Goal: Transaction & Acquisition: Purchase product/service

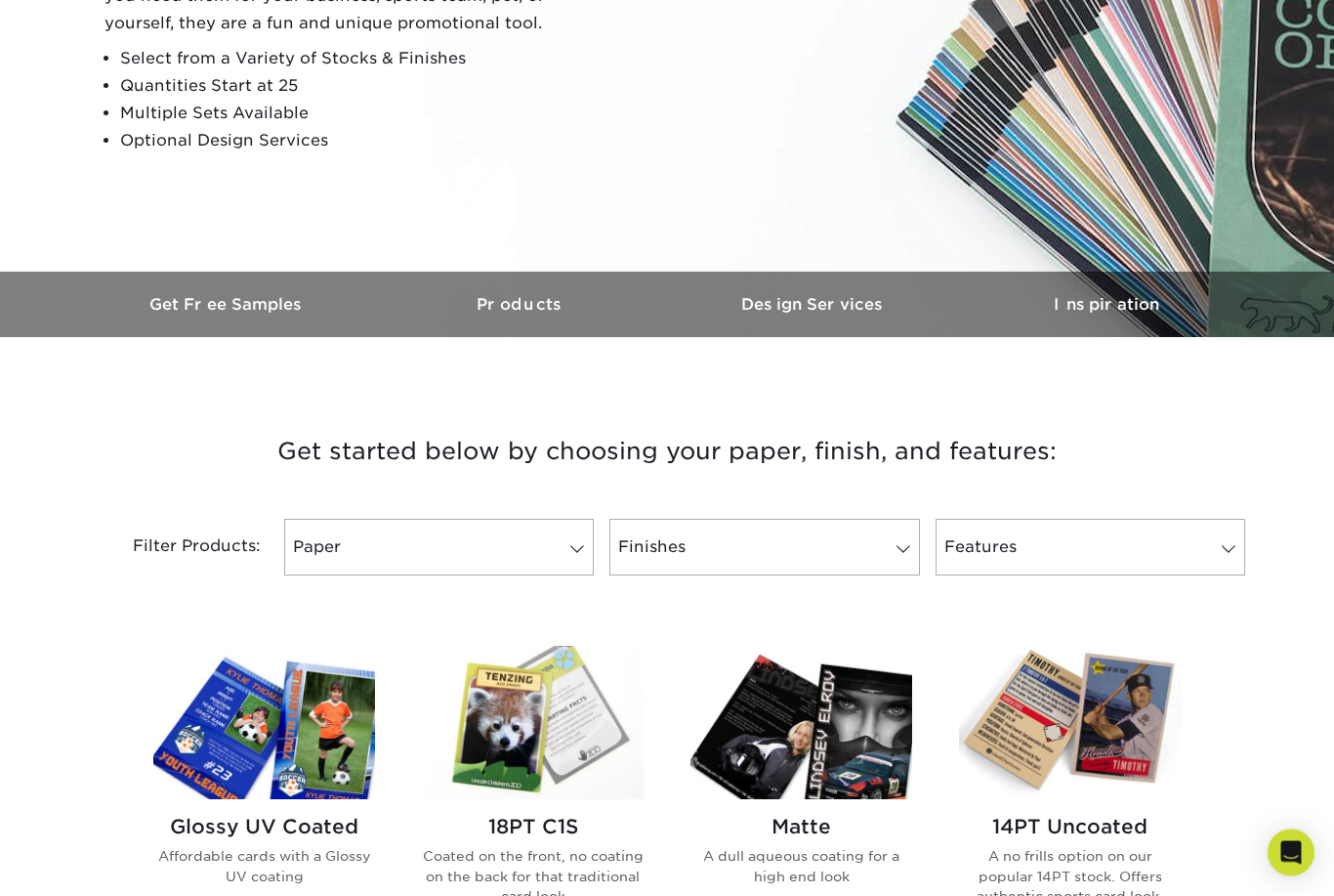
scroll to position [585, 0]
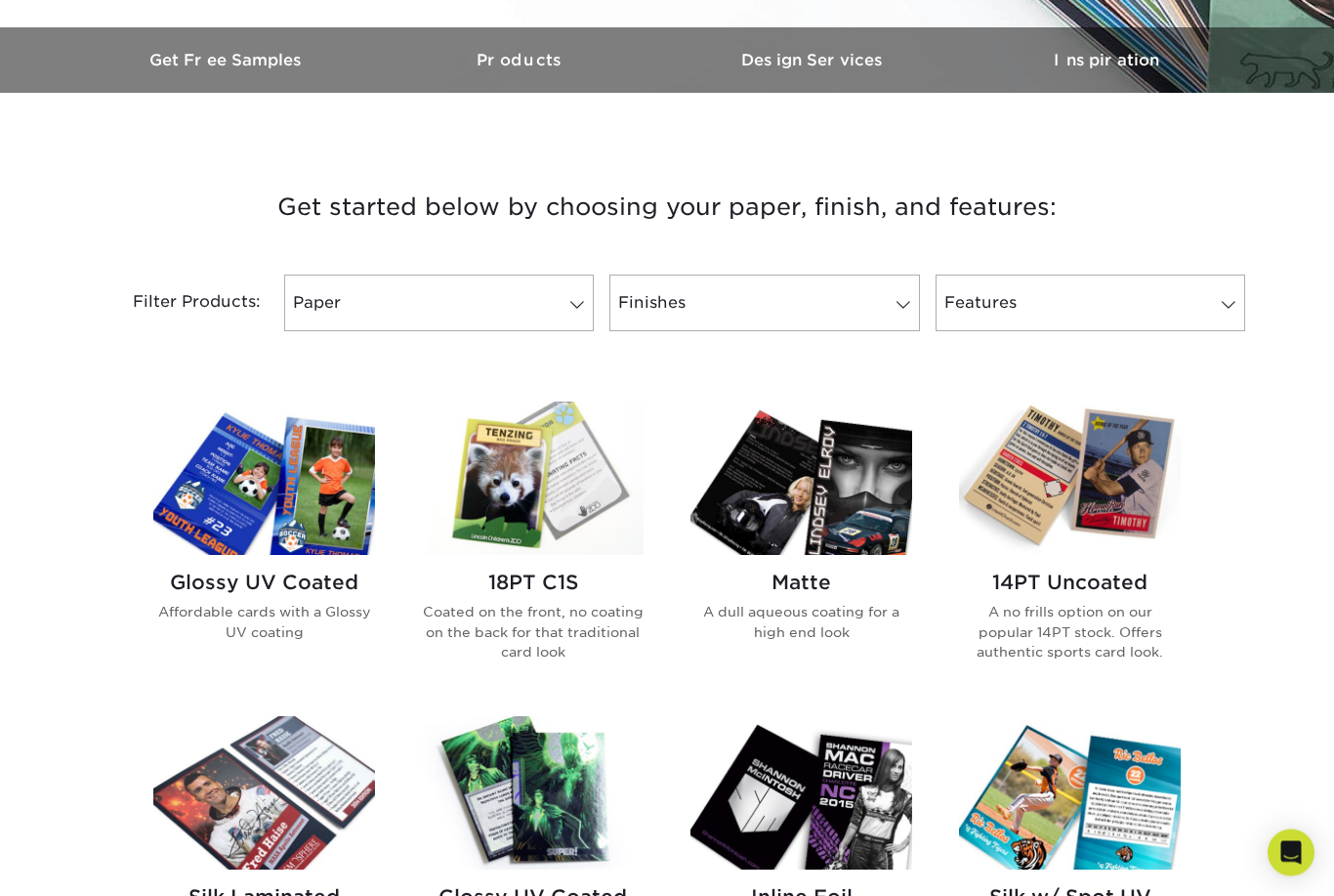
click at [281, 579] on h2 "Glossy UV Coated" at bounding box center [264, 583] width 222 height 24
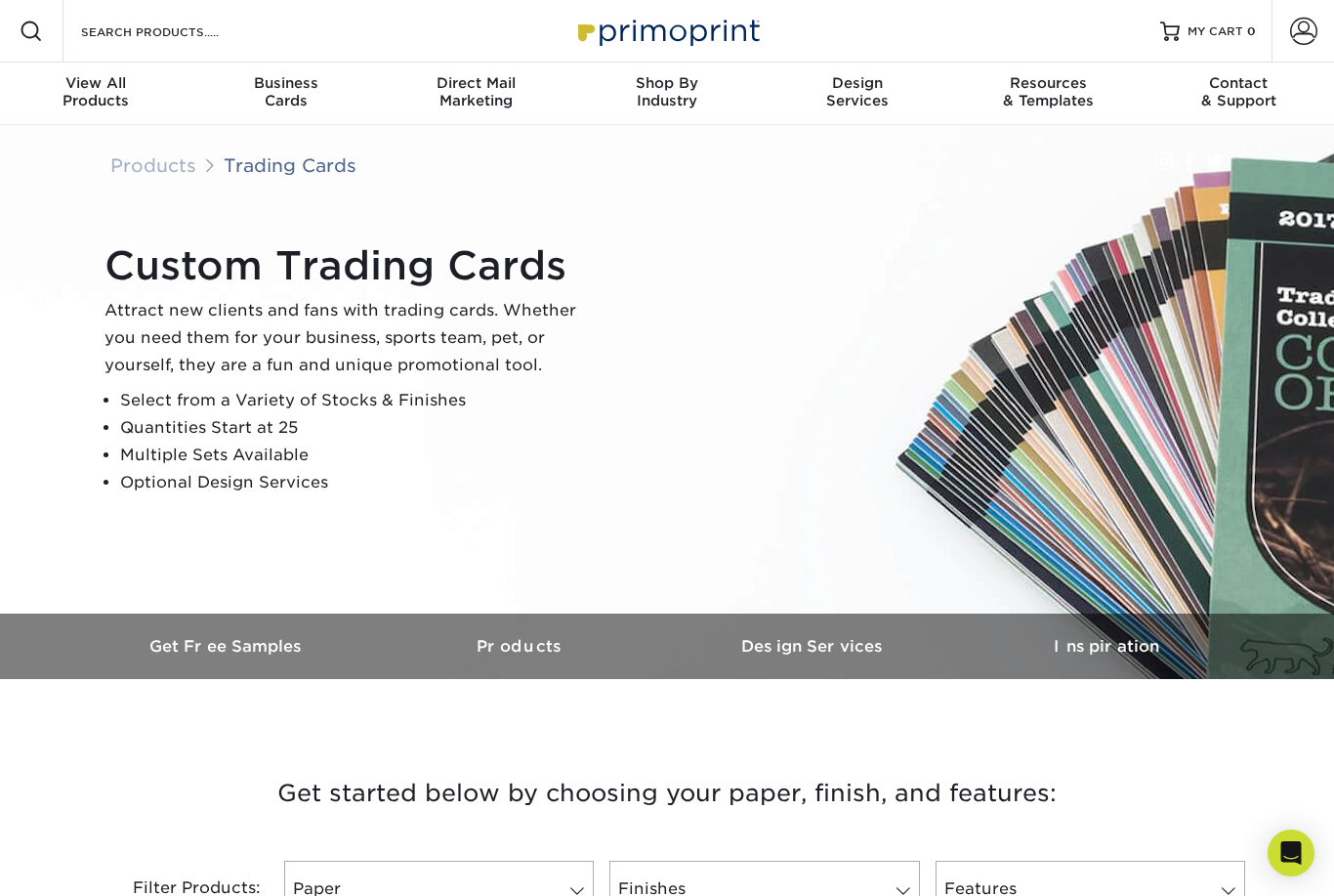
scroll to position [649, 0]
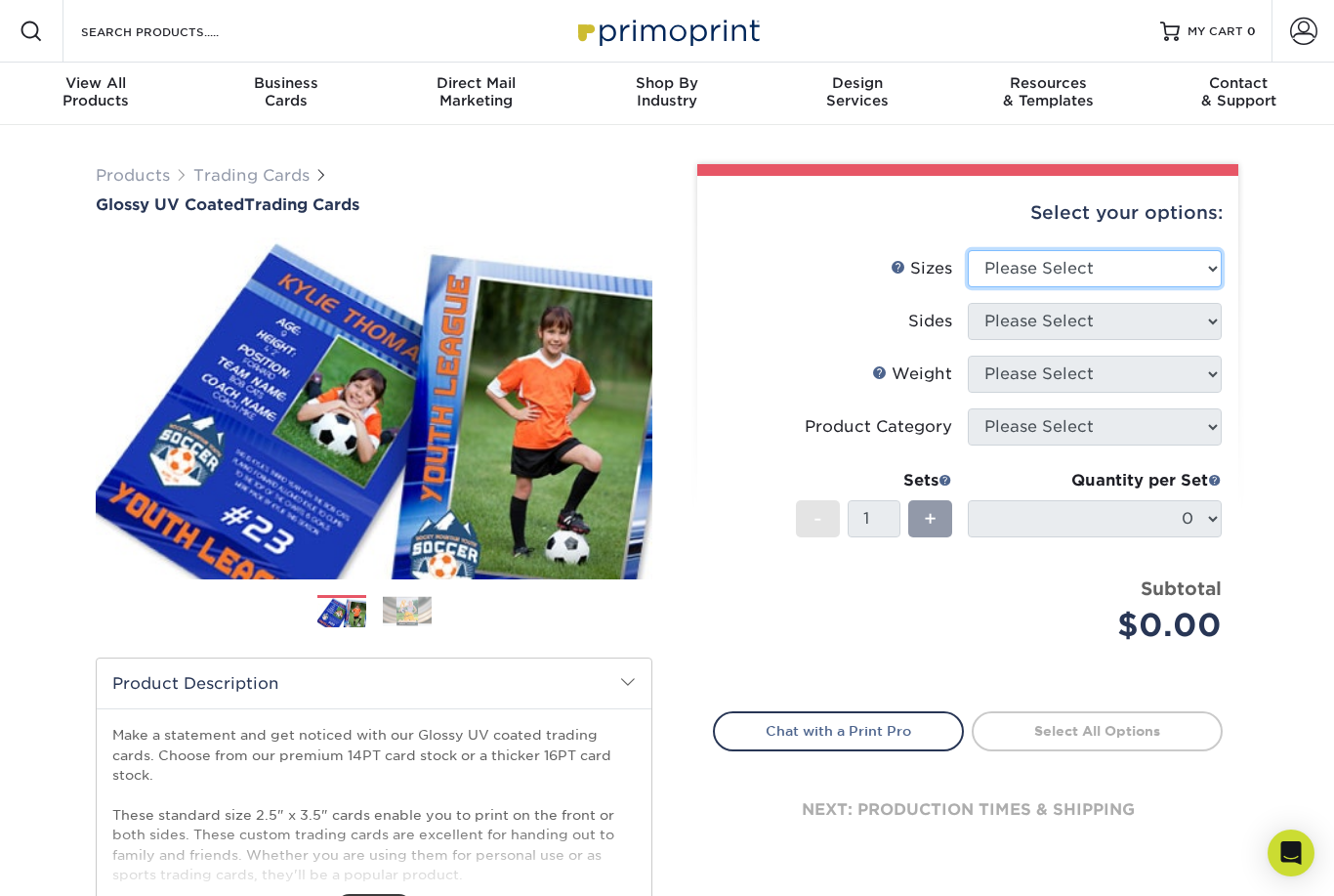
select select "2.50x3.50"
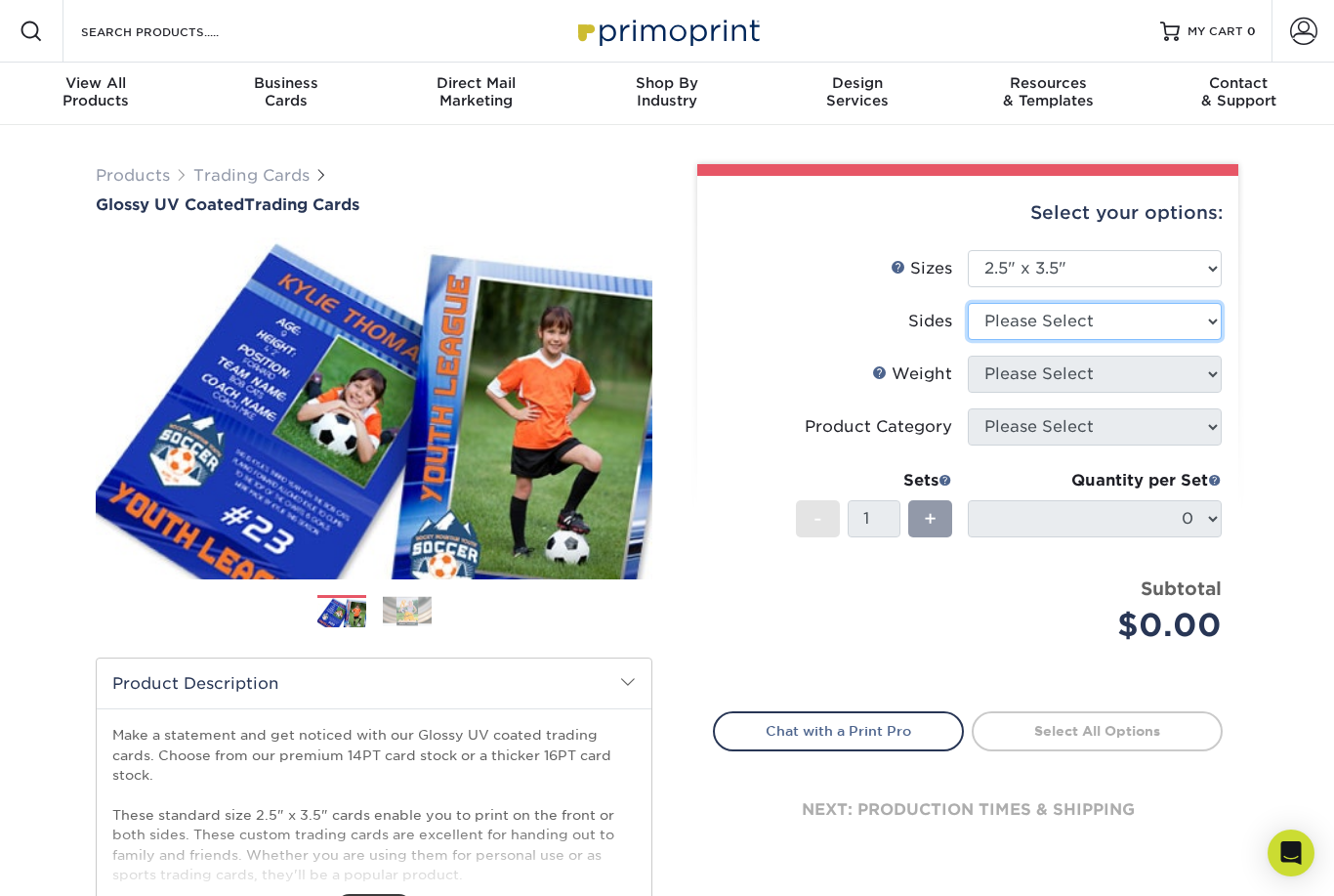
select select "13abbda7-1d64-4f25-8bb2-c179b224825d"
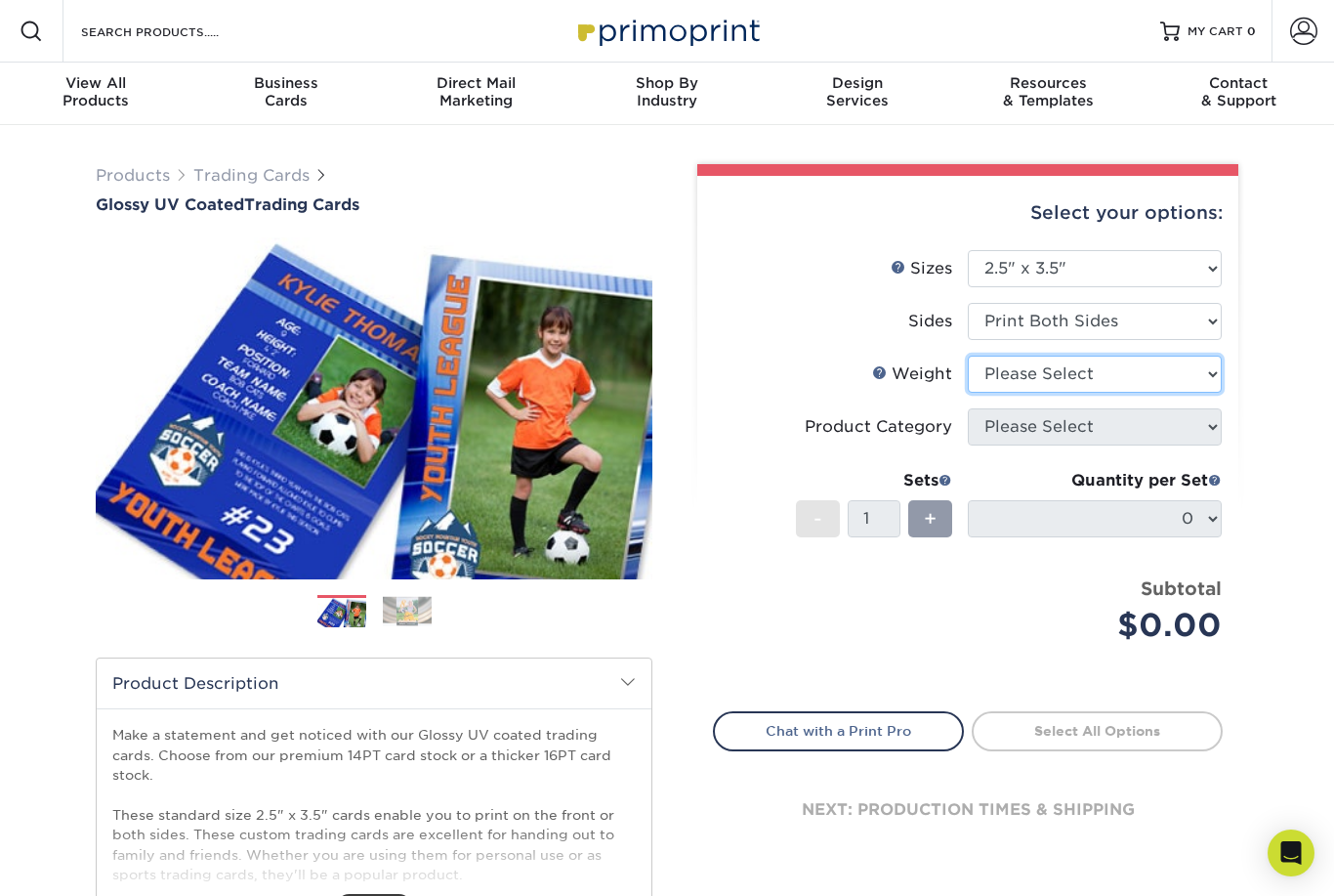
scroll to position [30, 0]
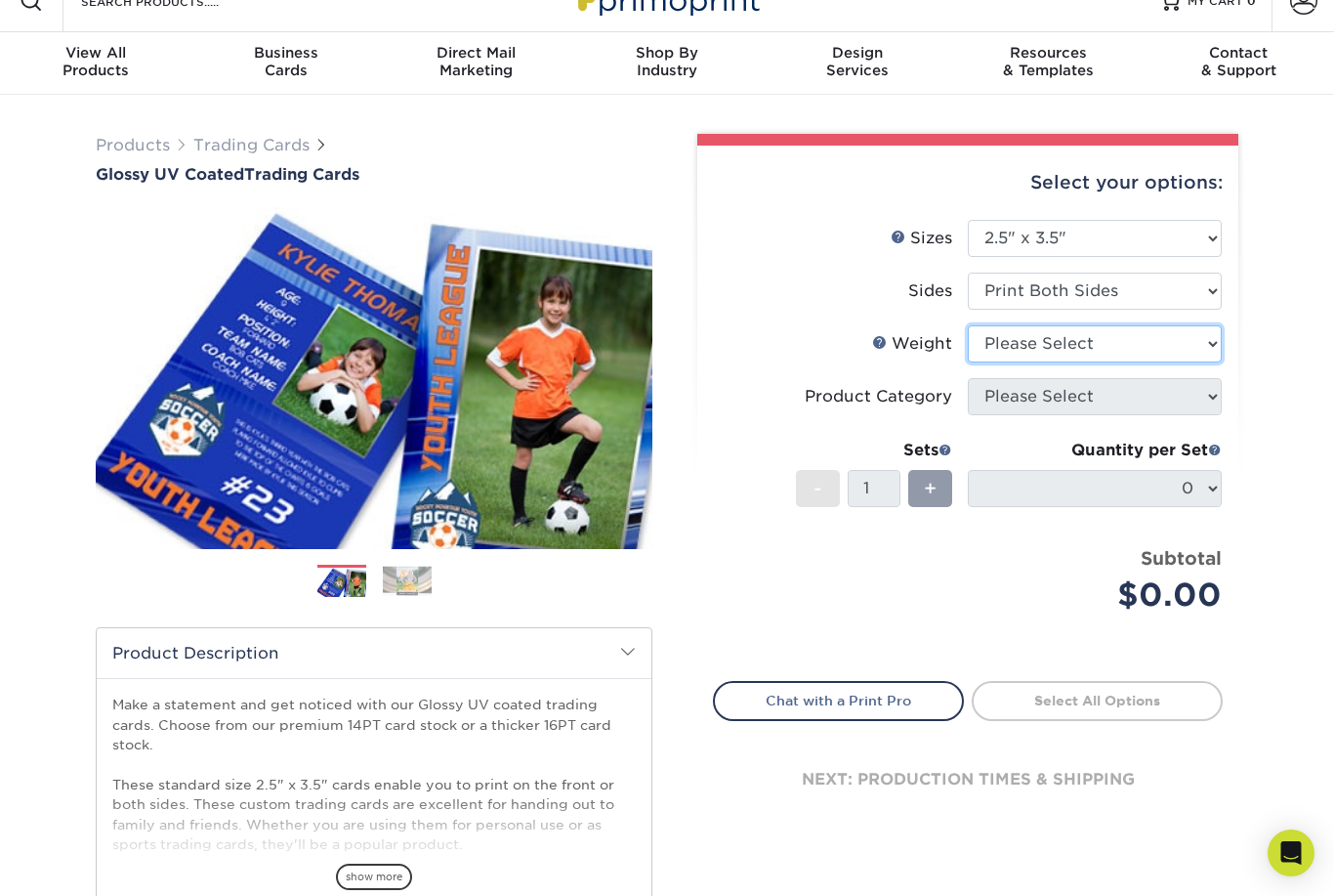
select select "16PT"
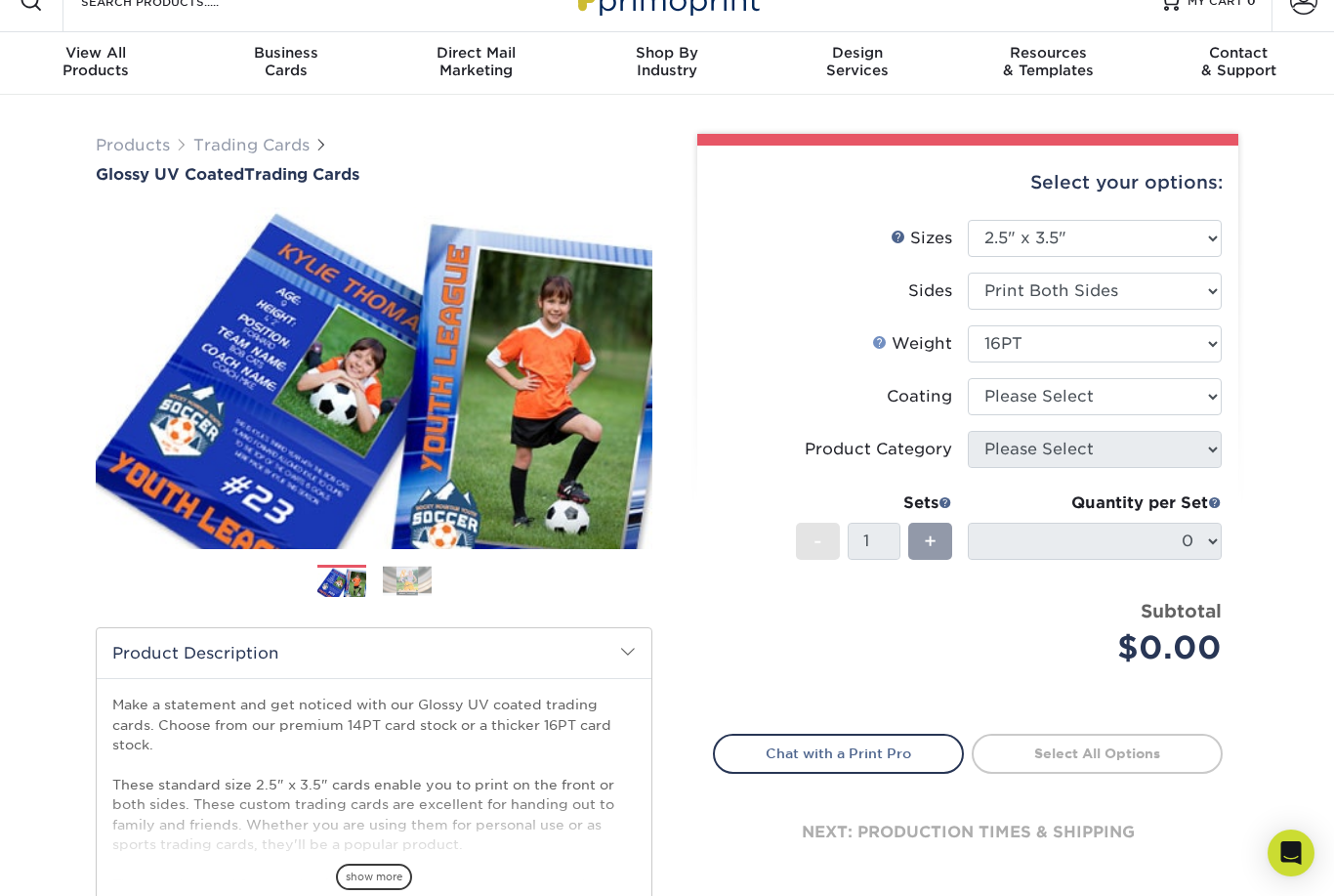
click at [881, 344] on link "Weight Help" at bounding box center [880, 342] width 16 height 16
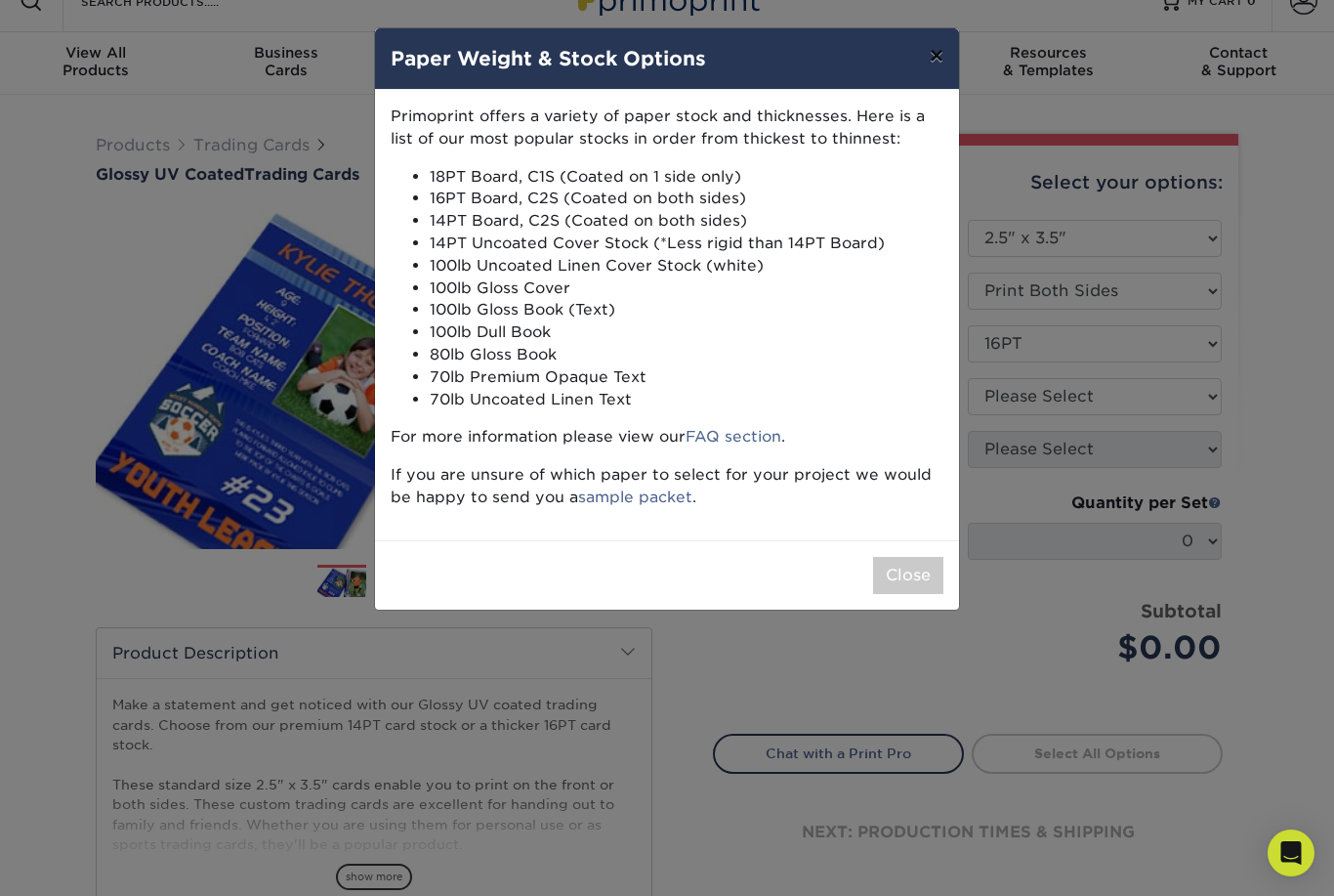
click at [936, 57] on button "×" at bounding box center [937, 56] width 45 height 55
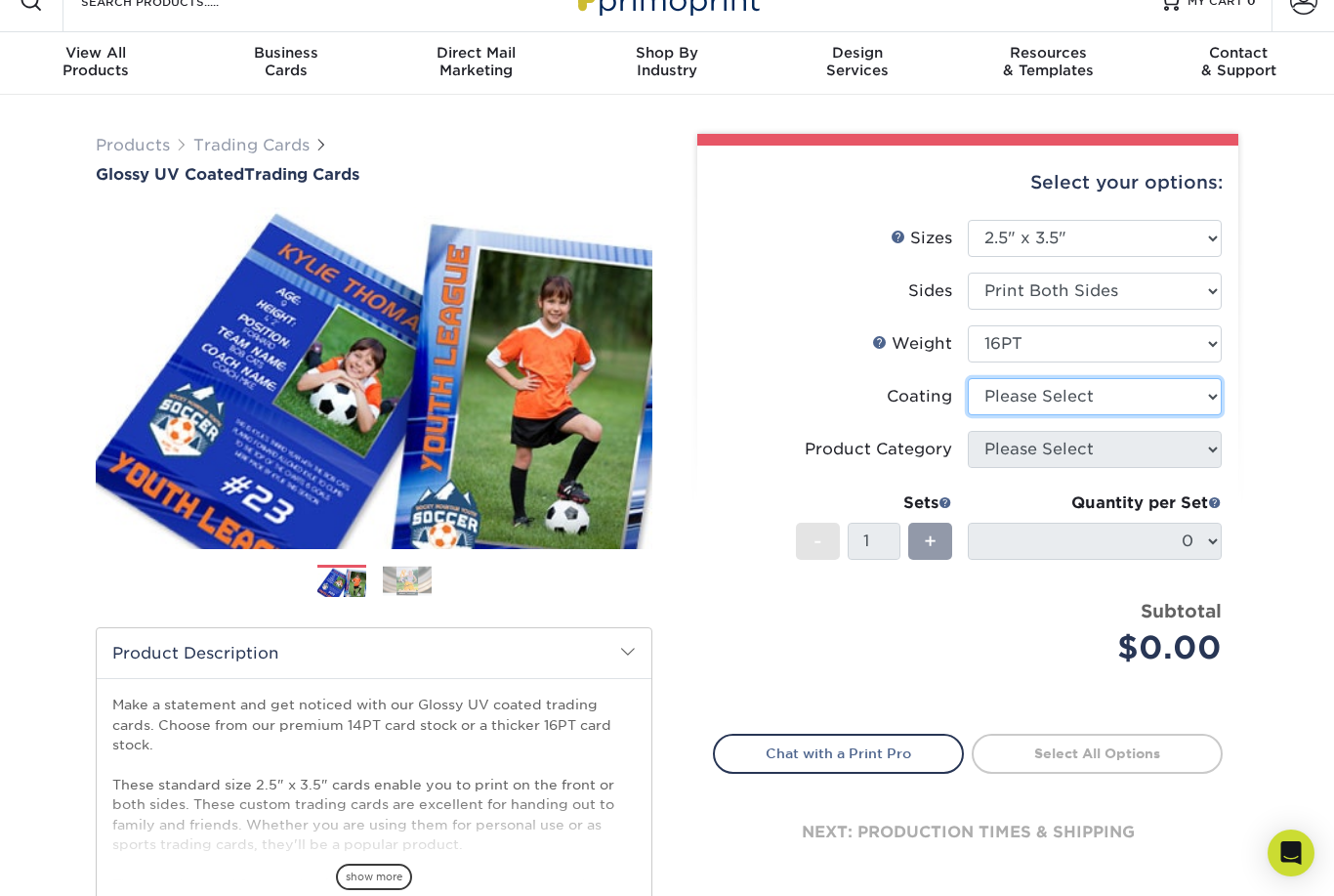
select select "ae367451-b2b8-45df-a344-0f05b6a12993"
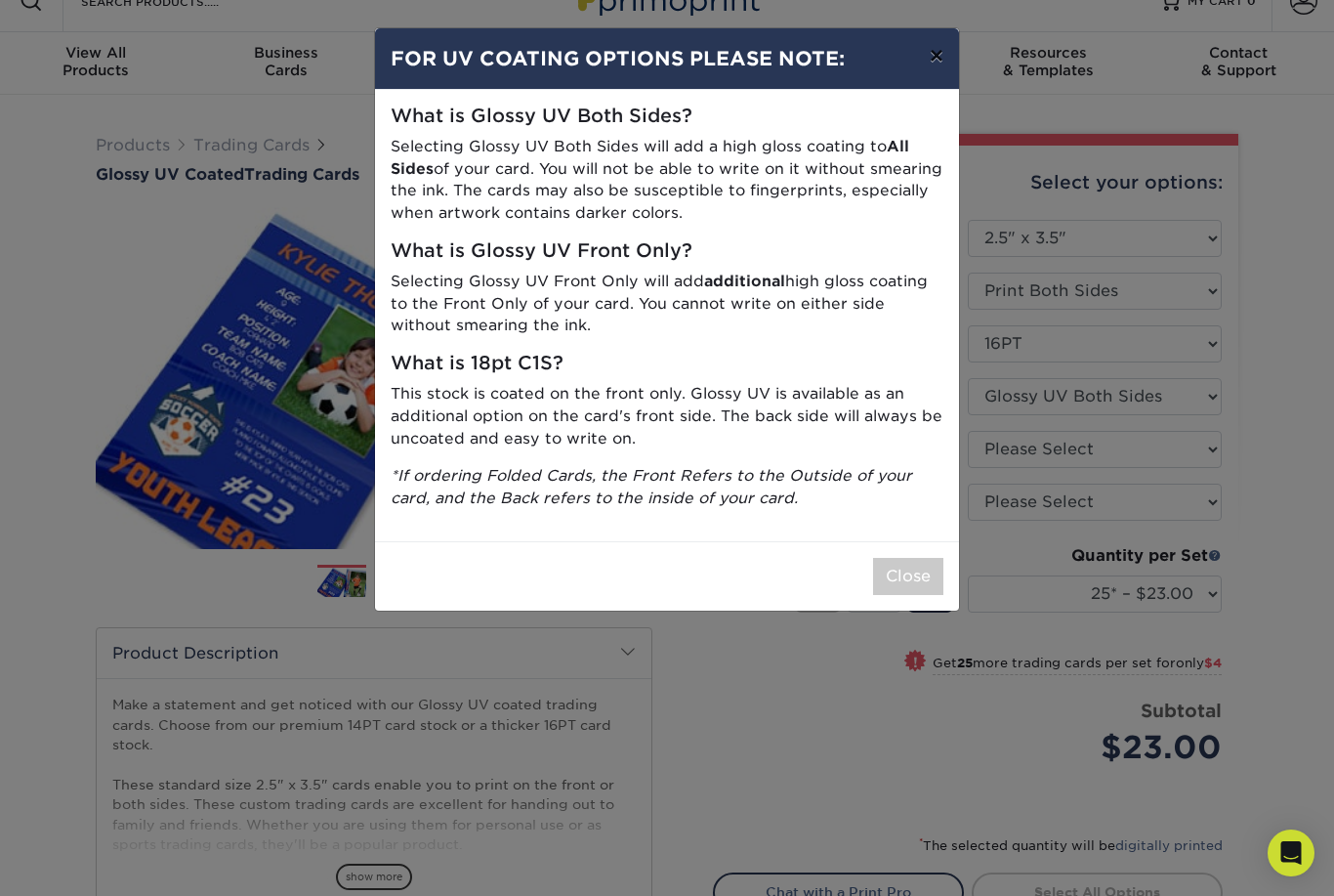
click at [937, 63] on button "×" at bounding box center [937, 56] width 45 height 55
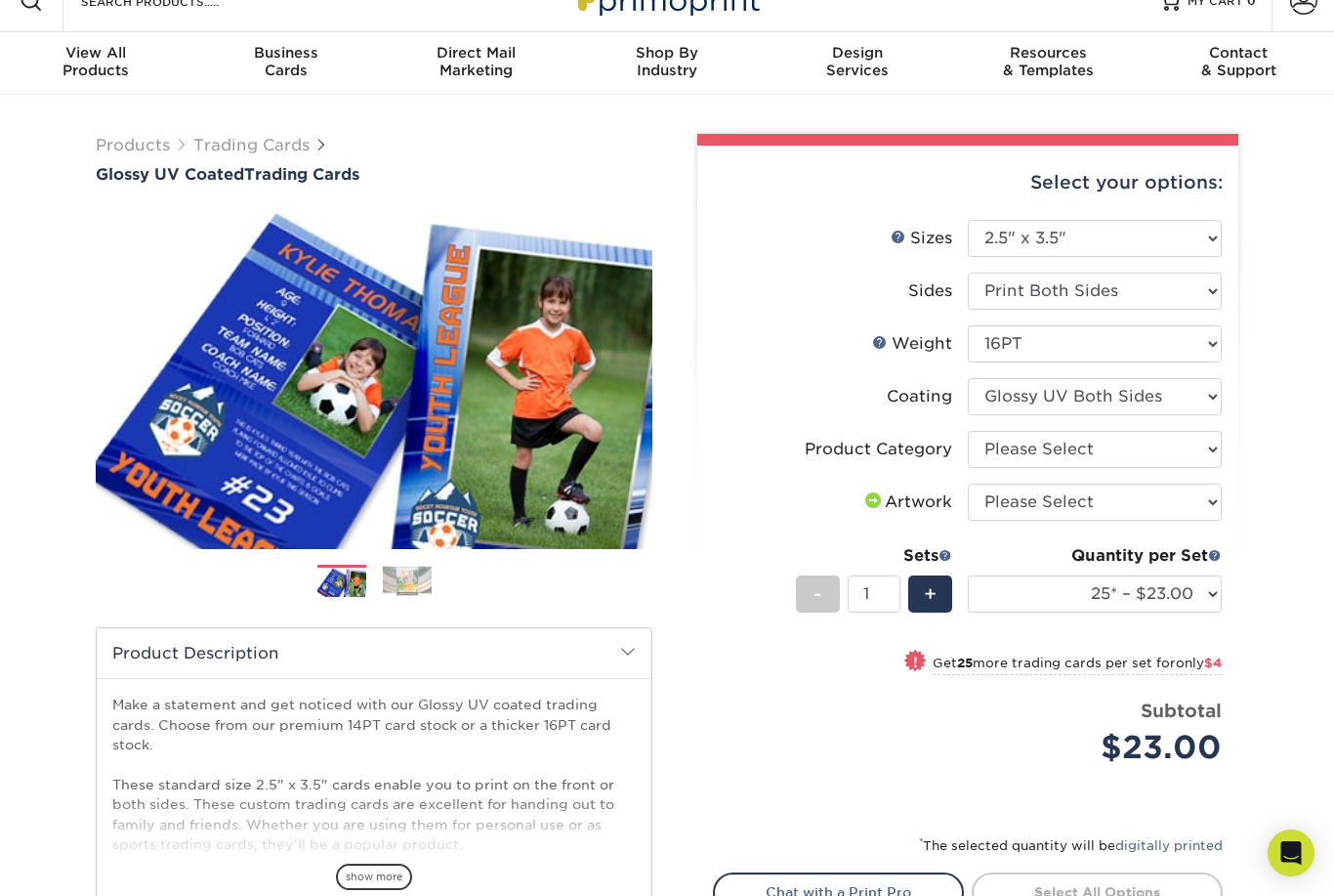
click at [766, 523] on li "Artwork Please Select I will upload files I need a design - $100" at bounding box center [968, 510] width 508 height 53
select select "c2f9bce9-36c2-409d-b101-c29d9d031e18"
select select "upload"
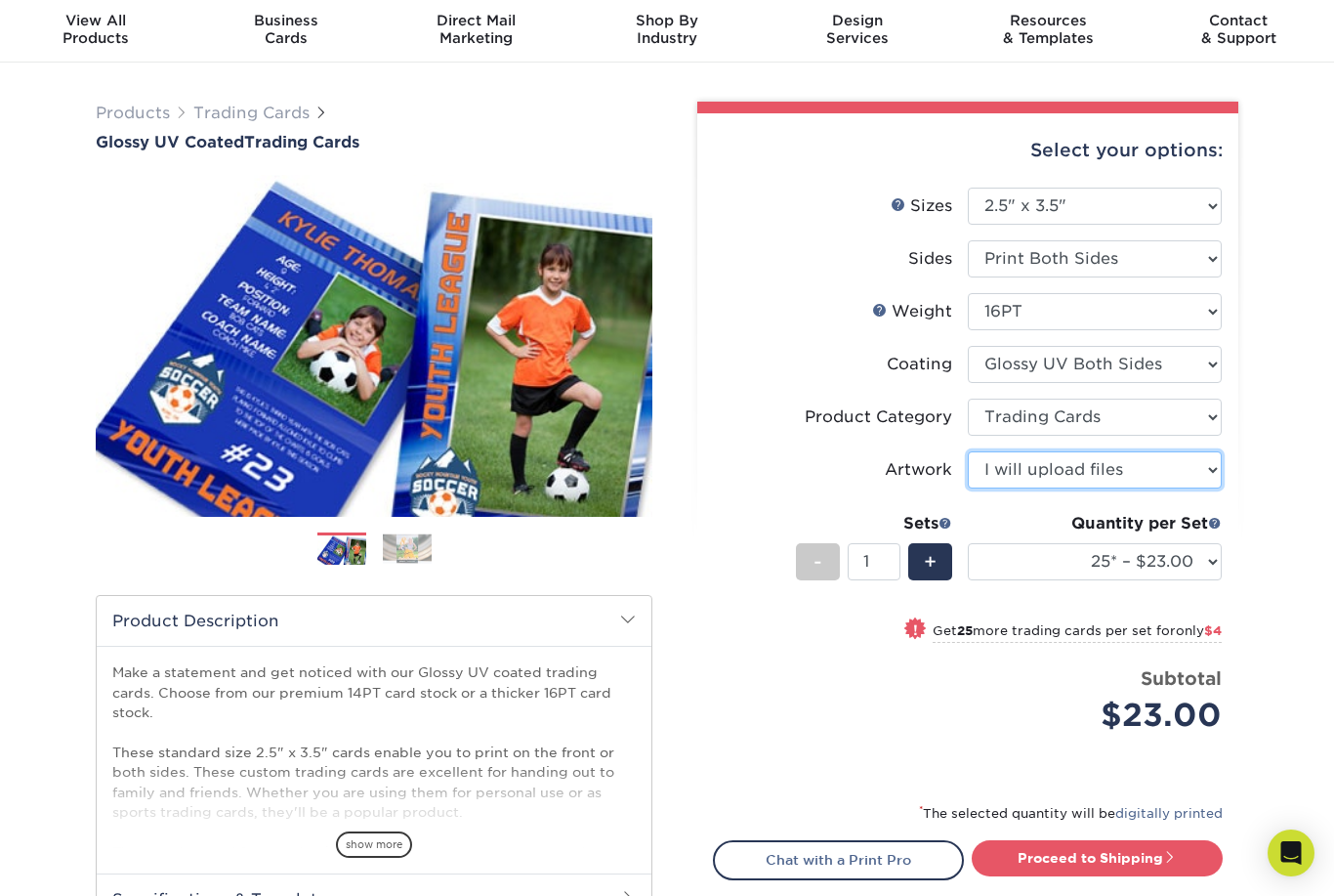
scroll to position [0, 0]
